Goal: Transaction & Acquisition: Purchase product/service

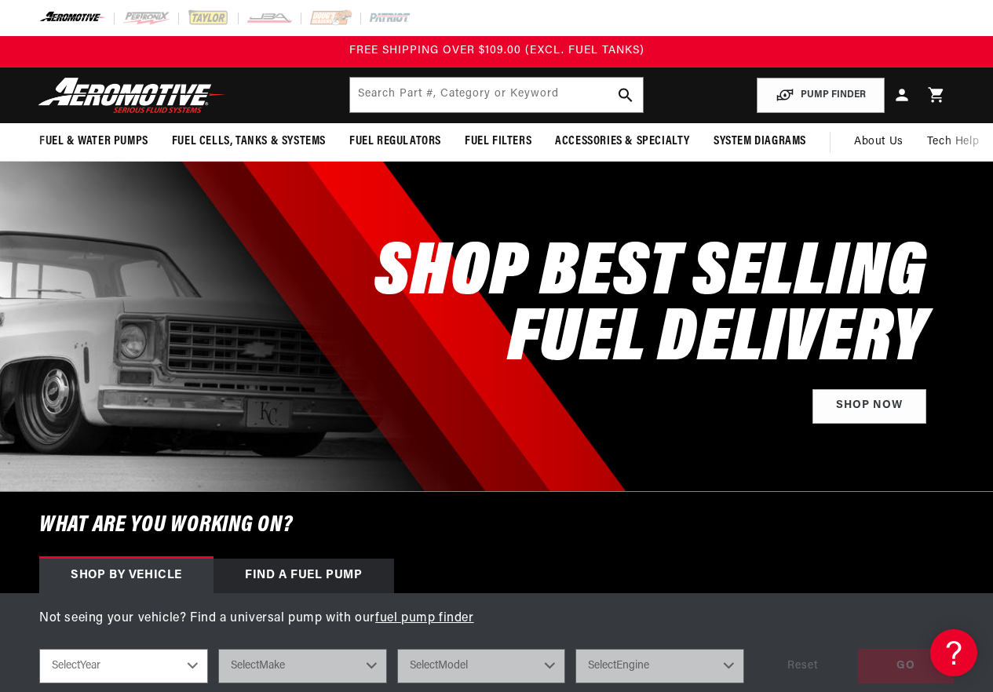
click at [700, 82] on header "Fuel & Water Pumps Back In-Tank In-Line Fuel Pumps" at bounding box center [496, 96] width 993 height 56
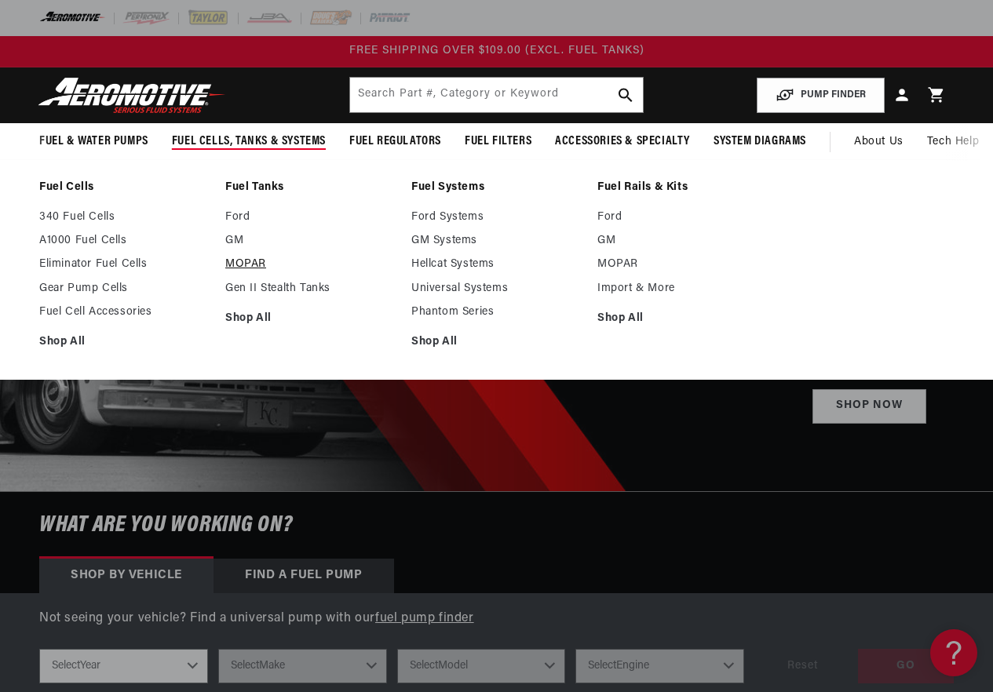
click at [254, 262] on link "MOPAR" at bounding box center [310, 264] width 170 height 14
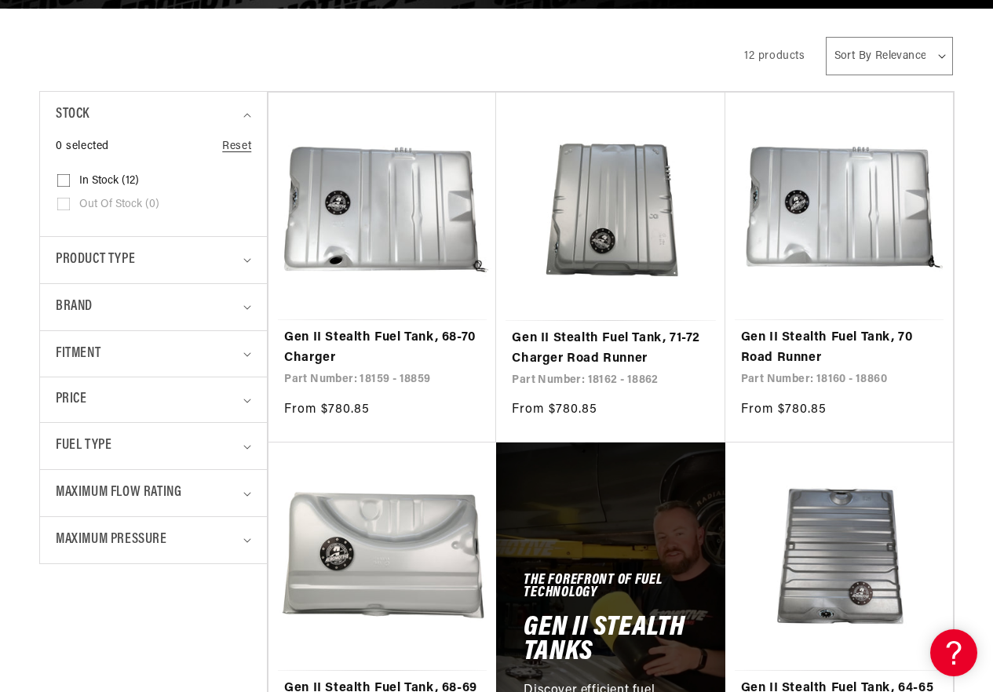
scroll to position [393, 0]
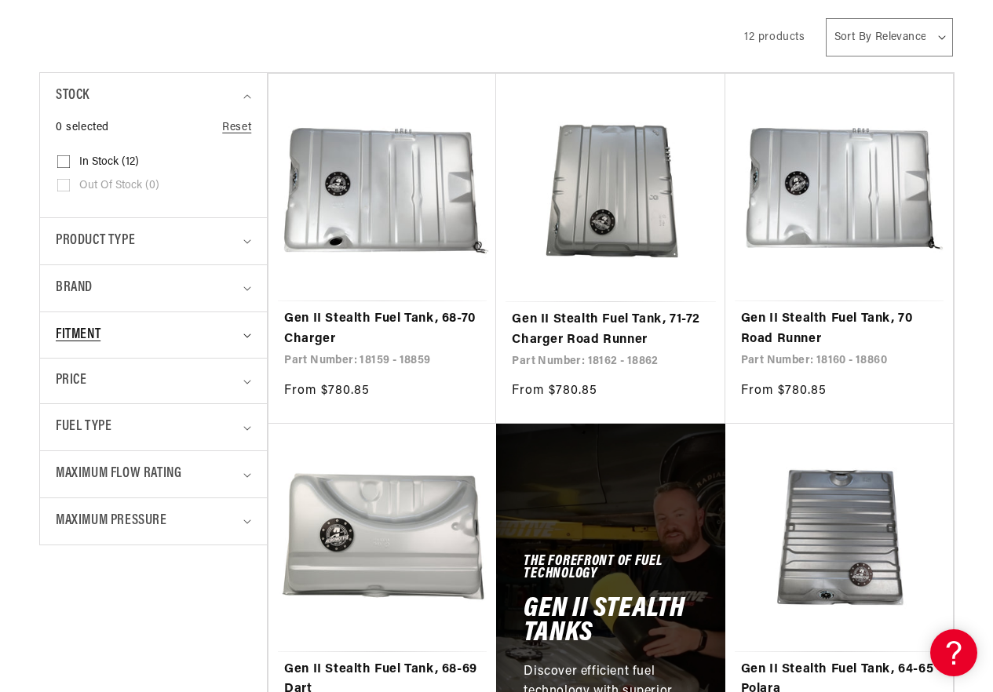
click at [233, 328] on div "Fitment" at bounding box center [147, 335] width 182 height 23
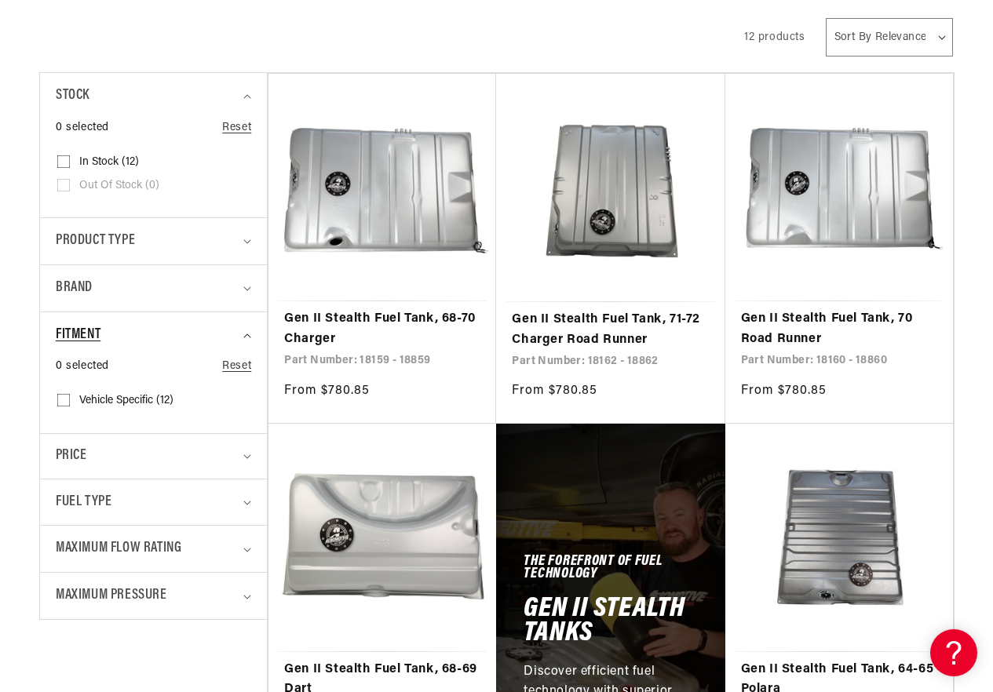
click at [233, 328] on div "Fitment" at bounding box center [147, 335] width 182 height 23
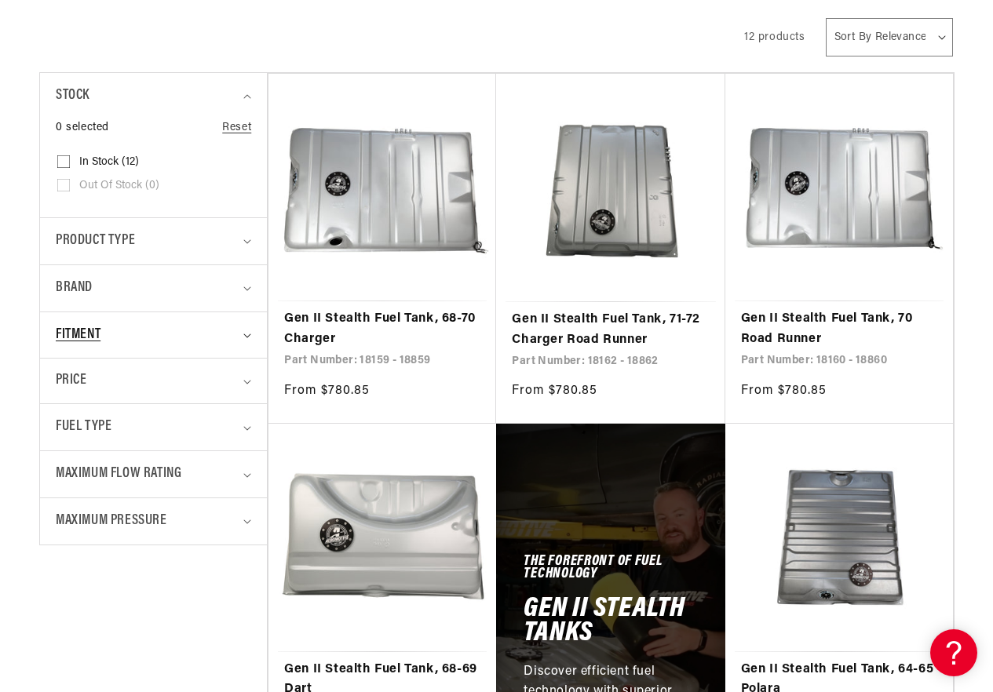
click at [233, 328] on div "Fitment" at bounding box center [147, 335] width 182 height 23
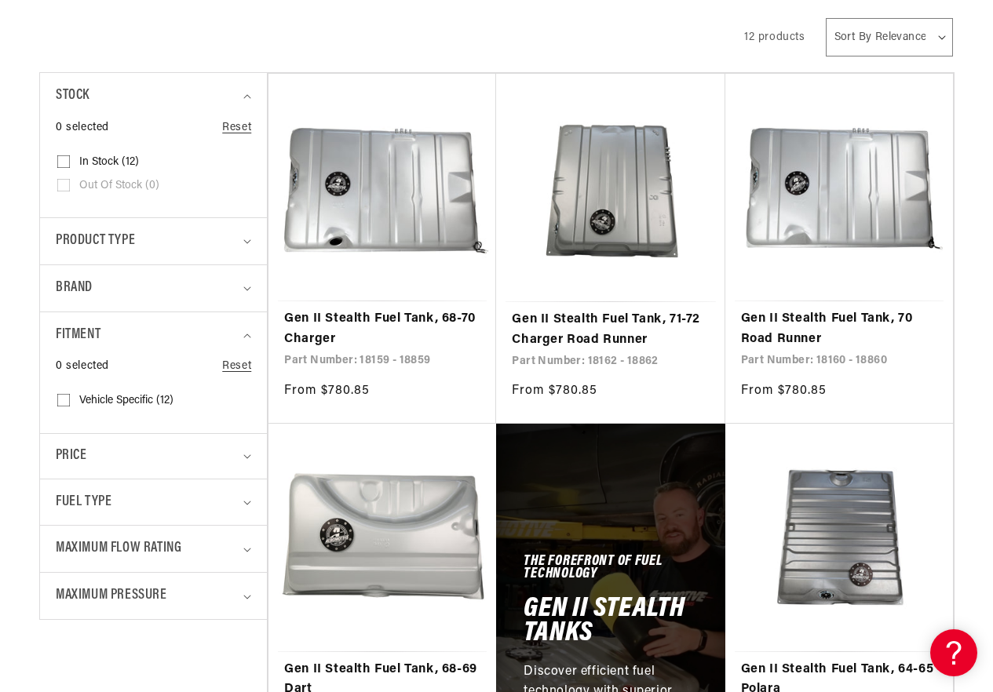
click at [130, 401] on span "Vehicle Specific (12)" at bounding box center [126, 401] width 94 height 14
click at [70, 401] on input "Vehicle Specific (12) Vehicle Specific (12 products)" at bounding box center [63, 403] width 13 height 13
checkbox input "true"
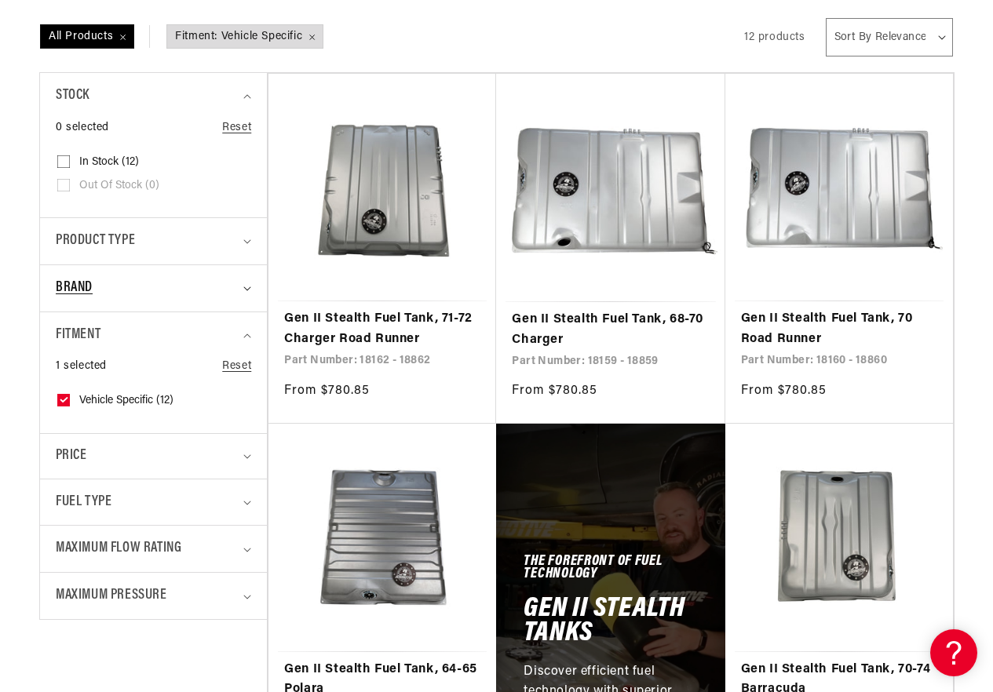
click at [131, 298] on div "Brand" at bounding box center [147, 288] width 182 height 23
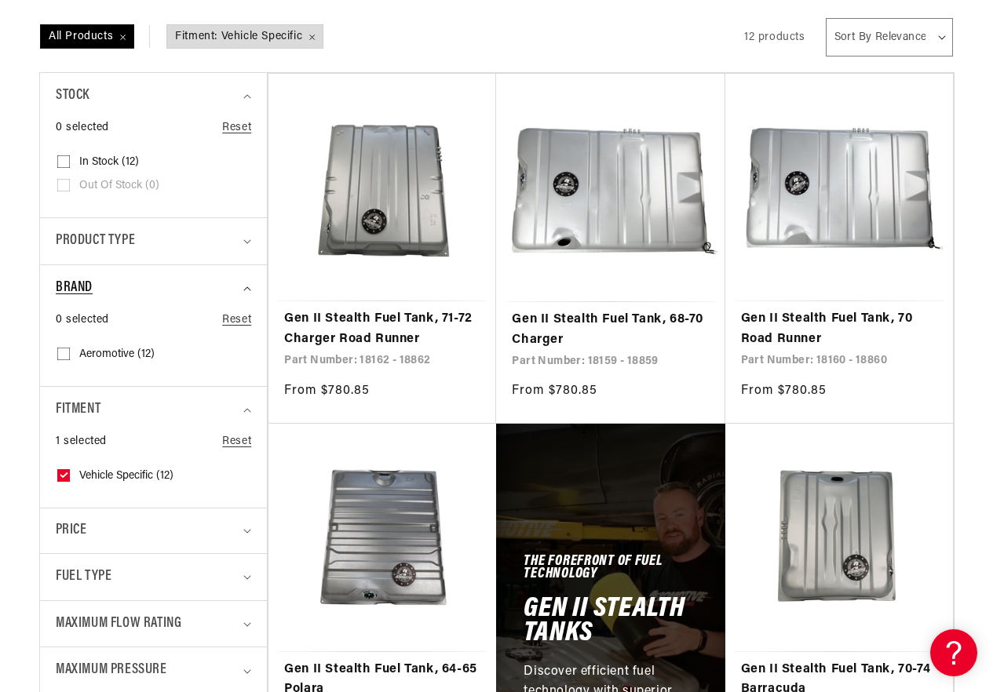
click at [131, 298] on div "Brand" at bounding box center [147, 288] width 182 height 23
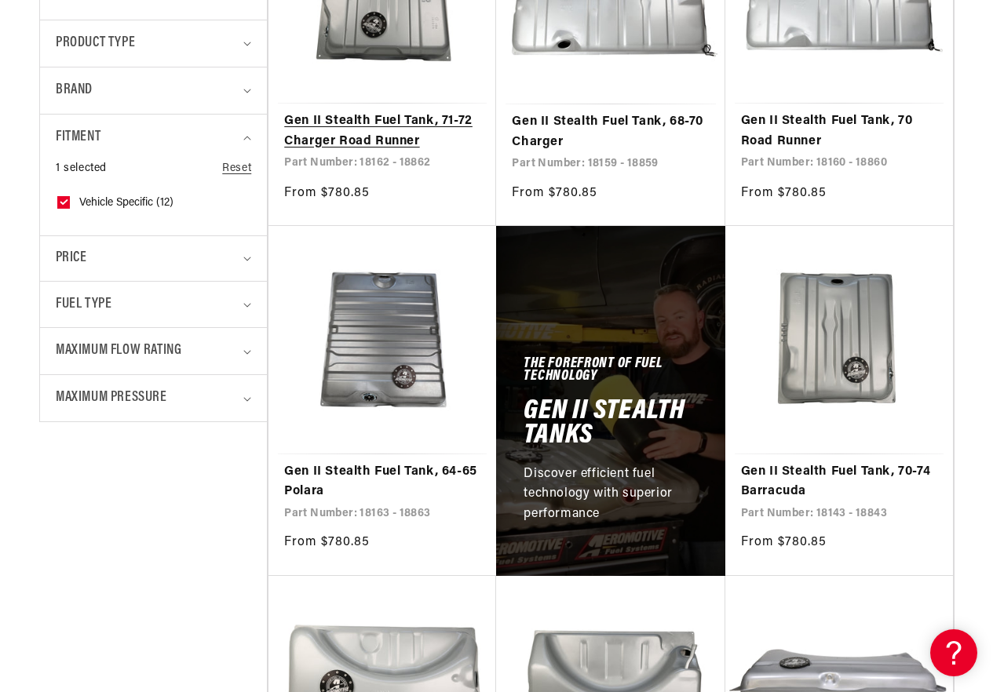
scroll to position [628, 0]
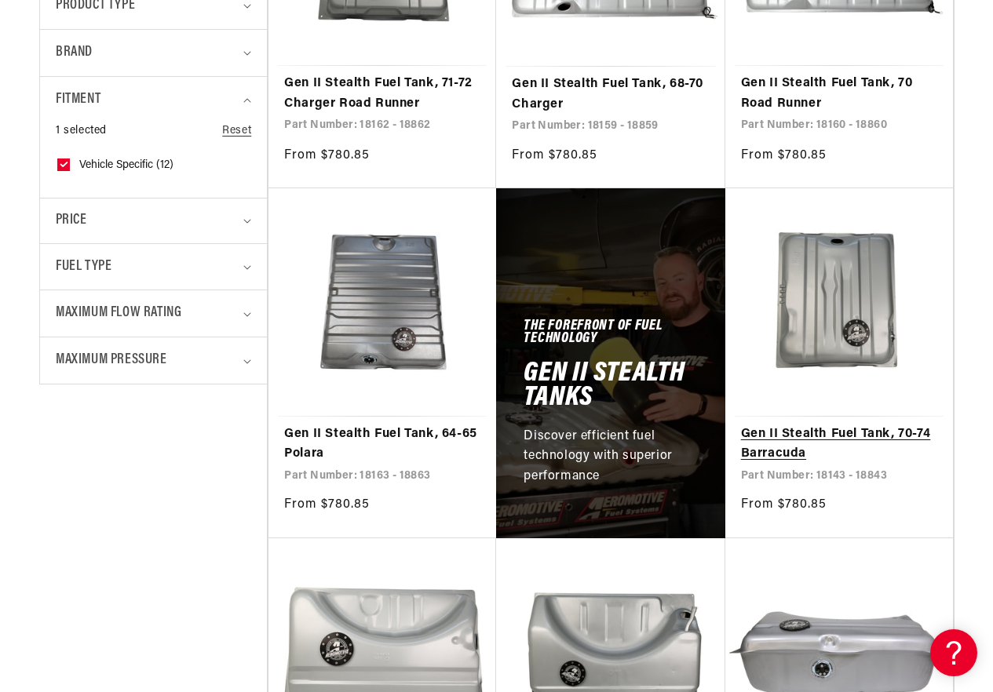
click at [821, 431] on link "Gen II Stealth Fuel Tank, 70-74 Barracuda" at bounding box center [839, 445] width 196 height 40
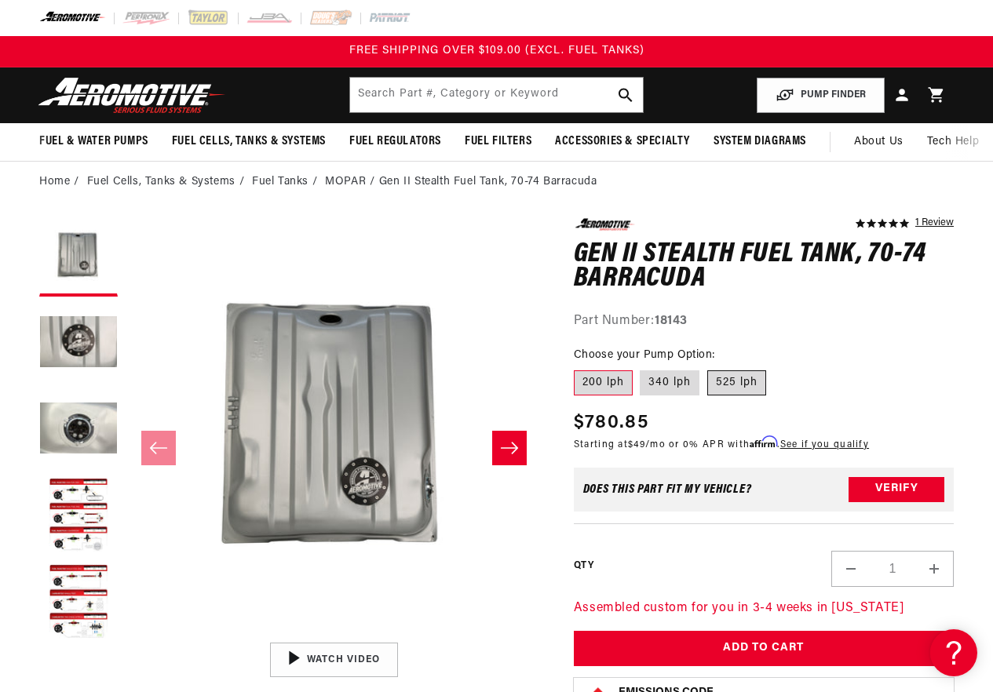
click at [736, 382] on label "525 lph" at bounding box center [736, 383] width 59 height 25
click at [708, 368] on input "525 lph" at bounding box center [707, 367] width 1 height 1
radio input "true"
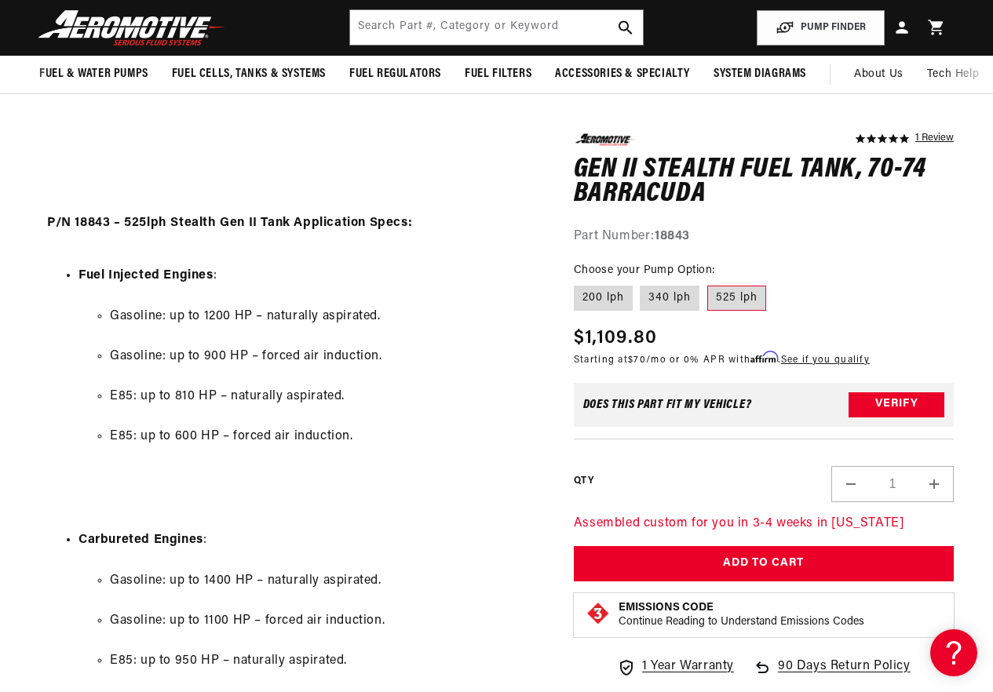
scroll to position [2198, 0]
